Goal: Find specific page/section: Find specific page/section

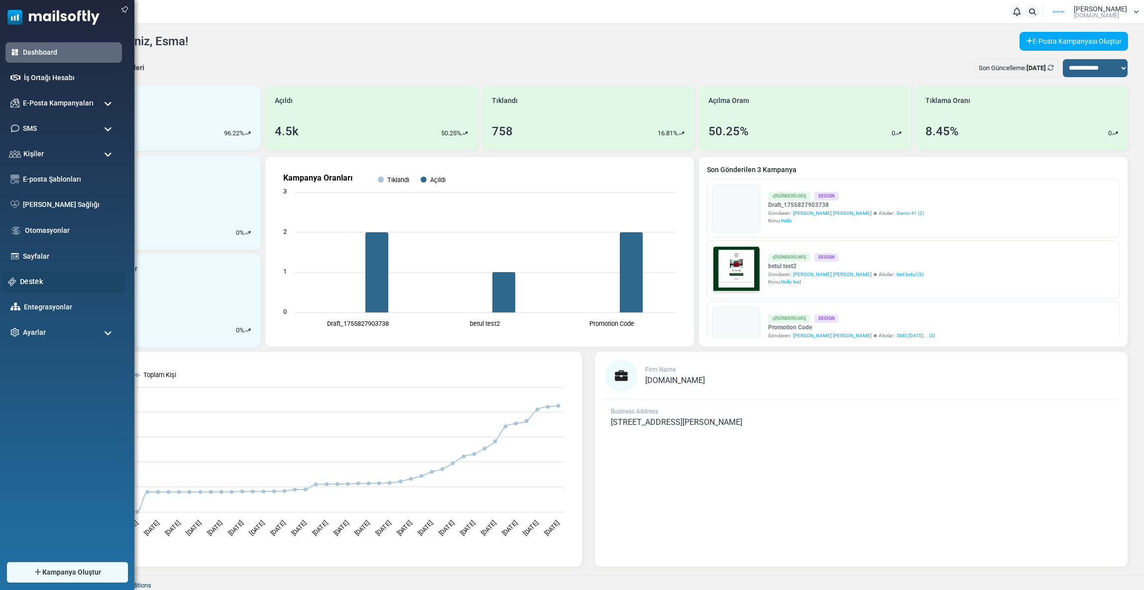
click at [31, 285] on link "Destek" at bounding box center [70, 281] width 100 height 11
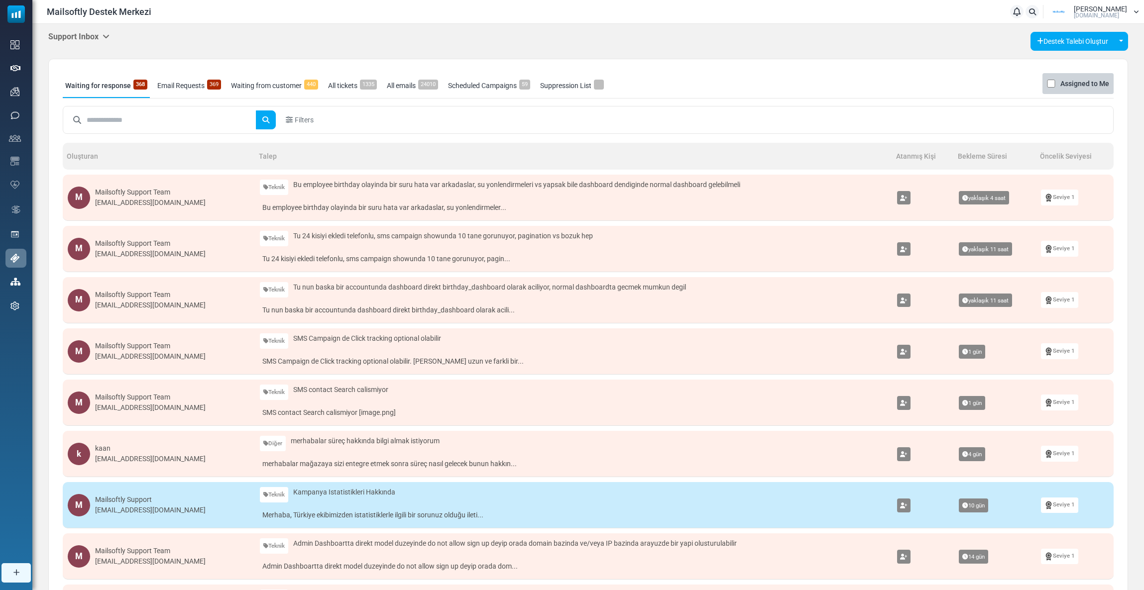
click at [88, 37] on h5 "Support Inbox" at bounding box center [78, 36] width 61 height 9
drag, startPoint x: 134, startPoint y: 91, endPoint x: 118, endPoint y: 44, distance: 48.8
click at [135, 91] on link "Control Panel" at bounding box center [160, 94] width 85 height 18
